Goal: Information Seeking & Learning: Understand process/instructions

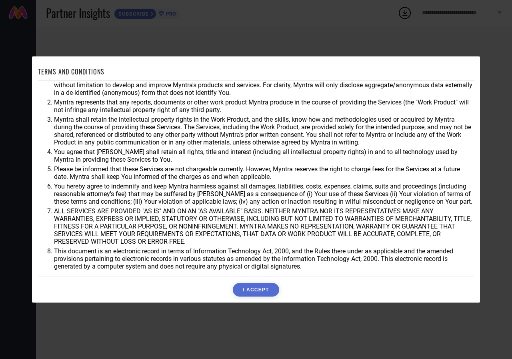
scroll to position [21, 0]
click at [261, 282] on div "TERMS AND CONDITIONS You agree that Myntra may use aggregate and anonymized dat…" at bounding box center [256, 179] width 436 height 234
click at [261, 287] on button "I ACCEPT" at bounding box center [256, 290] width 46 height 14
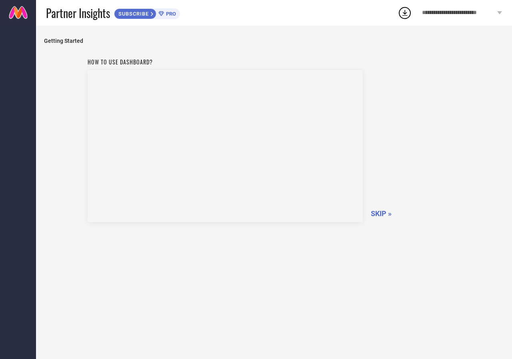
click at [438, 185] on div "How to use dashboard? SKIP »" at bounding box center [274, 139] width 373 height 170
click at [377, 212] on span "SKIP »" at bounding box center [381, 213] width 21 height 8
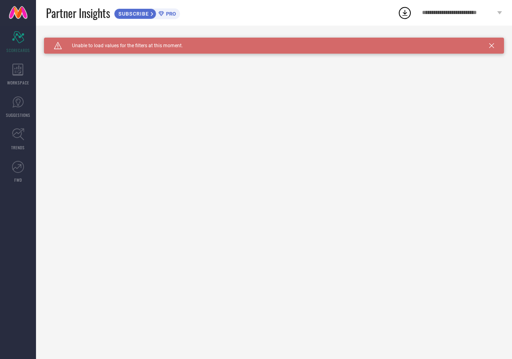
click at [489, 16] on span "**********" at bounding box center [458, 13] width 73 height 7
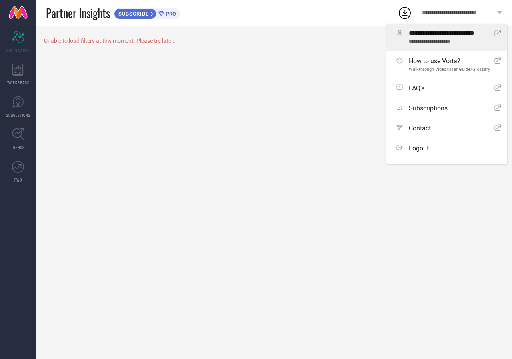
click at [467, 28] on link "**********" at bounding box center [446, 37] width 121 height 27
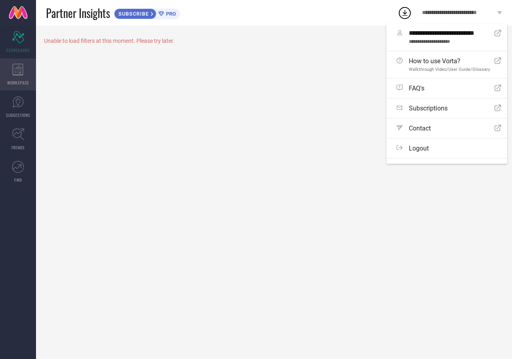
click at [15, 64] on icon at bounding box center [17, 70] width 11 height 12
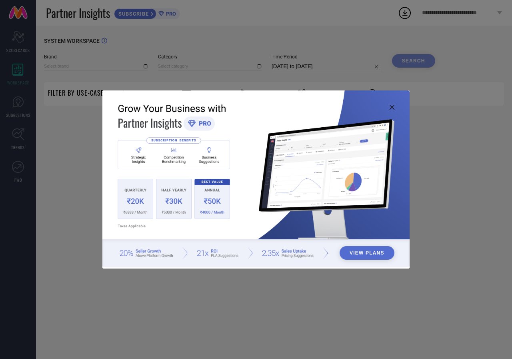
type input "1 STOP FASHION"
type input "All"
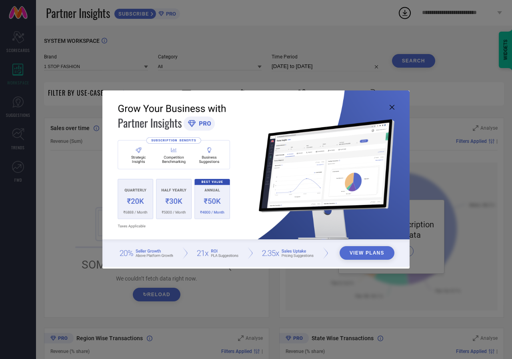
click at [388, 102] on img at bounding box center [255, 178] width 307 height 177
click at [392, 108] on icon at bounding box center [391, 107] width 5 height 5
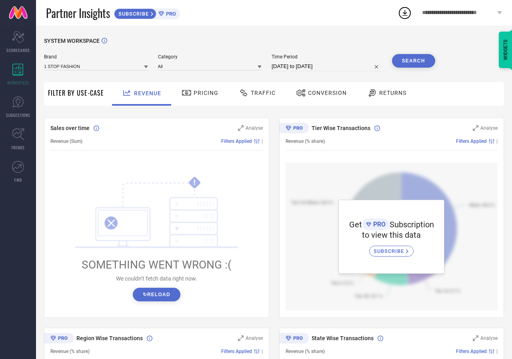
click at [154, 288] on button "↻ Reload" at bounding box center [157, 295] width 48 height 14
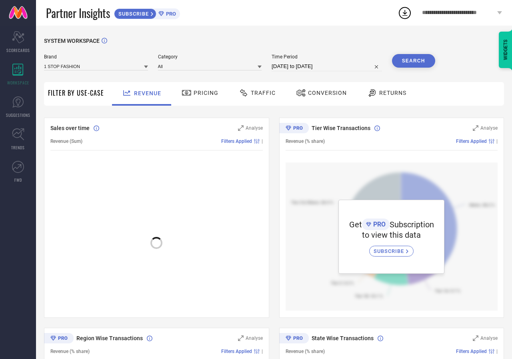
click at [154, 291] on div at bounding box center [156, 238] width 212 height 152
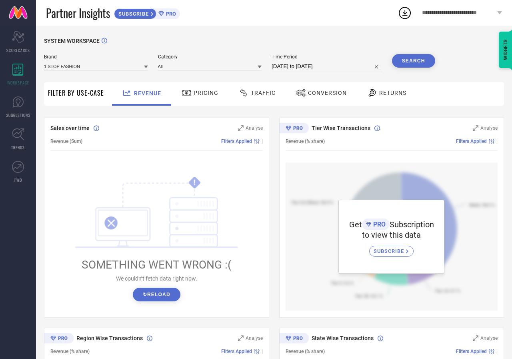
click at [140, 13] on span "SUBSCRIBE" at bounding box center [132, 14] width 36 height 6
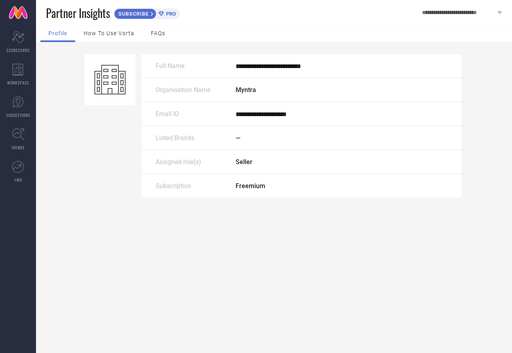
click at [262, 186] on span "Freemium" at bounding box center [251, 186] width 30 height 8
click at [108, 36] on span "How to use Vorta" at bounding box center [109, 33] width 51 height 6
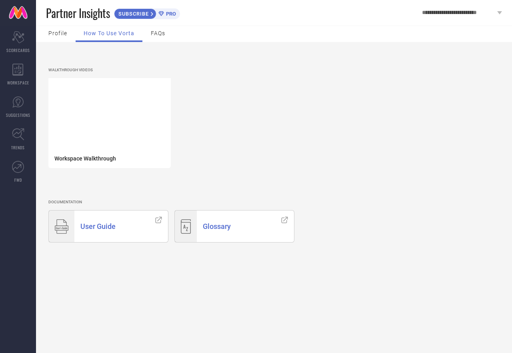
click at [164, 36] on span "FAQs" at bounding box center [158, 33] width 14 height 6
